Goal: Obtain resource: Obtain resource

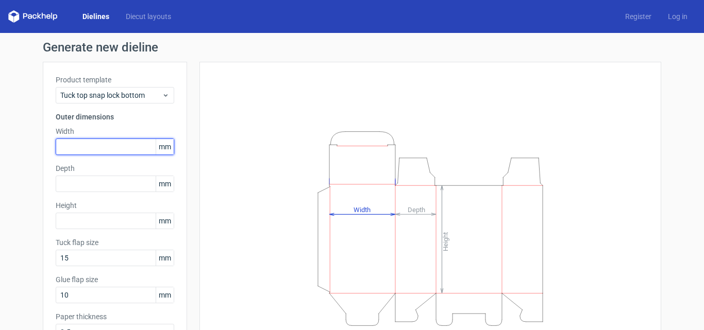
click at [120, 146] on input "text" at bounding box center [115, 147] width 119 height 16
drag, startPoint x: 97, startPoint y: 143, endPoint x: 0, endPoint y: 129, distance: 98.0
click at [0, 129] on div "Generate new dieline Product template Tuck top snap lock bottom Outer dimension…" at bounding box center [352, 218] width 704 height 371
drag, startPoint x: 94, startPoint y: 146, endPoint x: 226, endPoint y: 21, distance: 181.9
click at [37, 86] on div "Generate new dieline Product template Tuck top snap lock bottom Outer dimension…" at bounding box center [352, 218] width 704 height 371
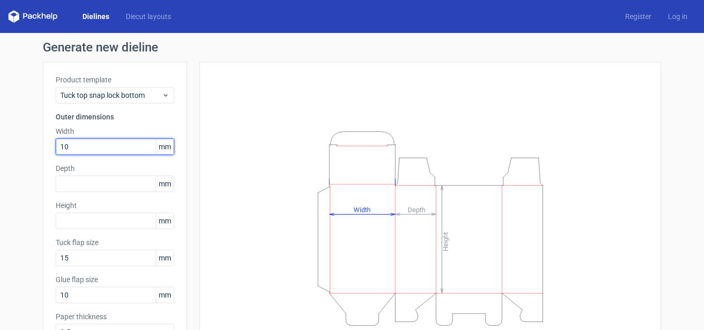
type input "1"
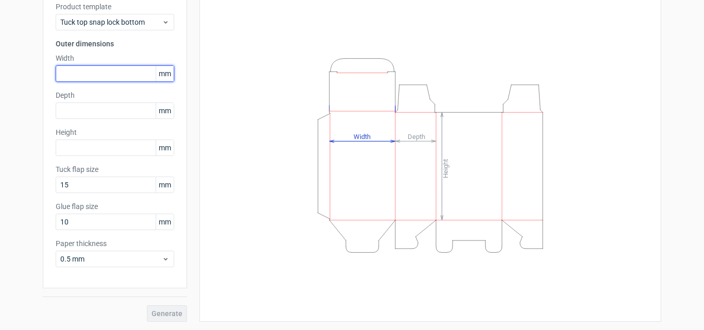
scroll to position [22, 0]
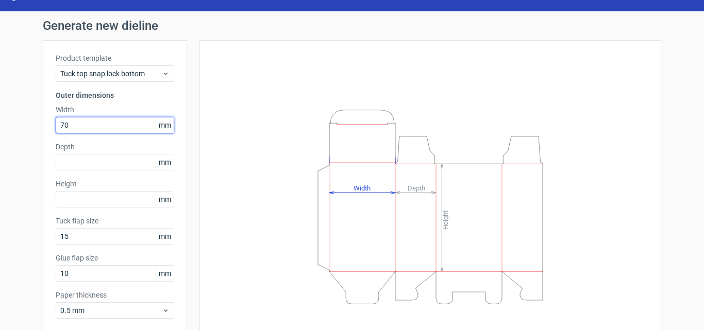
type input "70"
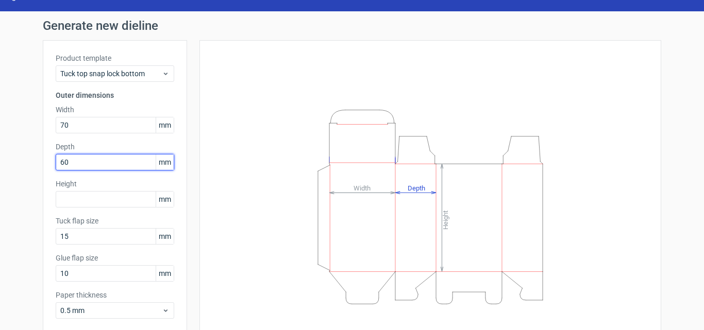
type input "60"
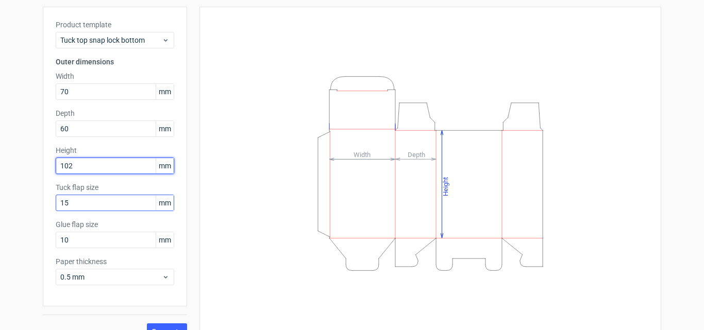
scroll to position [73, 0]
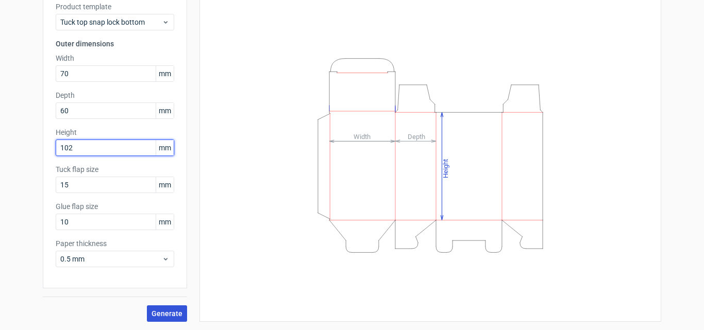
type input "102"
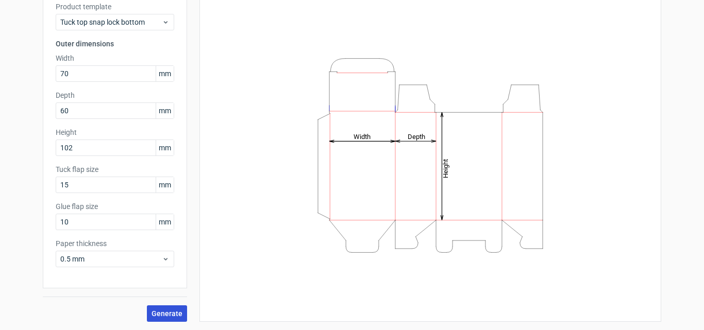
click at [157, 310] on span "Generate" at bounding box center [167, 313] width 31 height 7
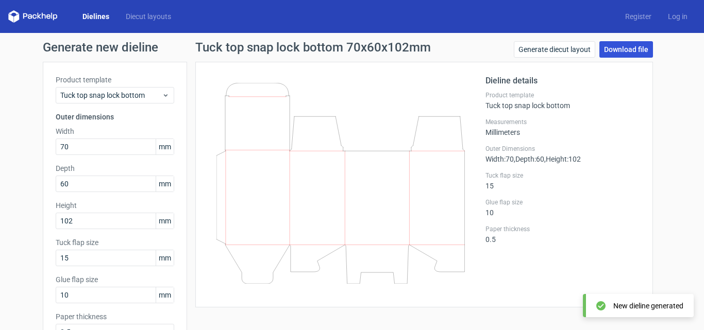
click at [628, 51] on link "Download file" at bounding box center [626, 49] width 54 height 16
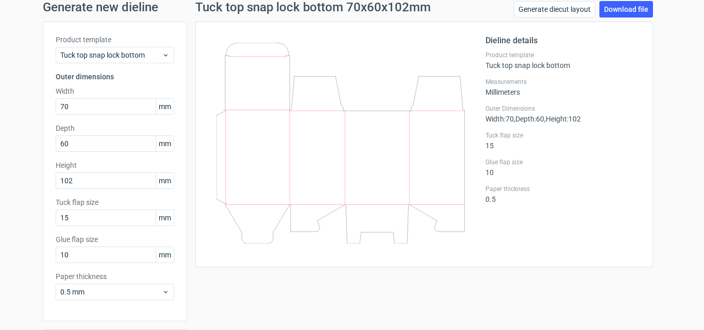
scroll to position [52, 0]
